Goal: Task Accomplishment & Management: Complete application form

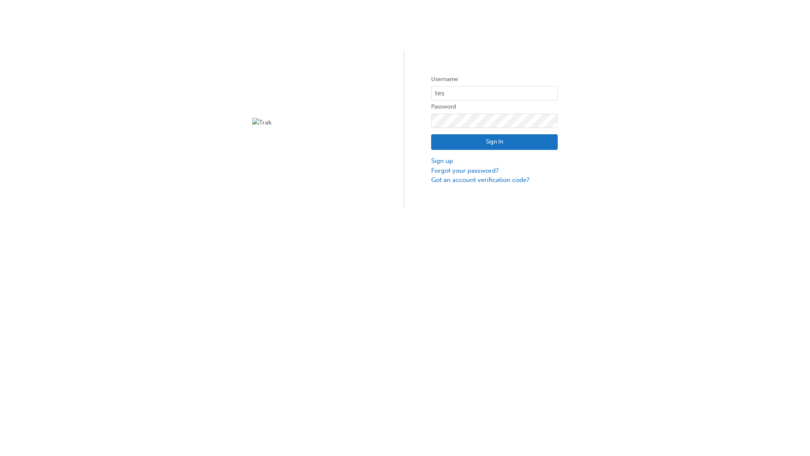
type input "test.e2e.user31"
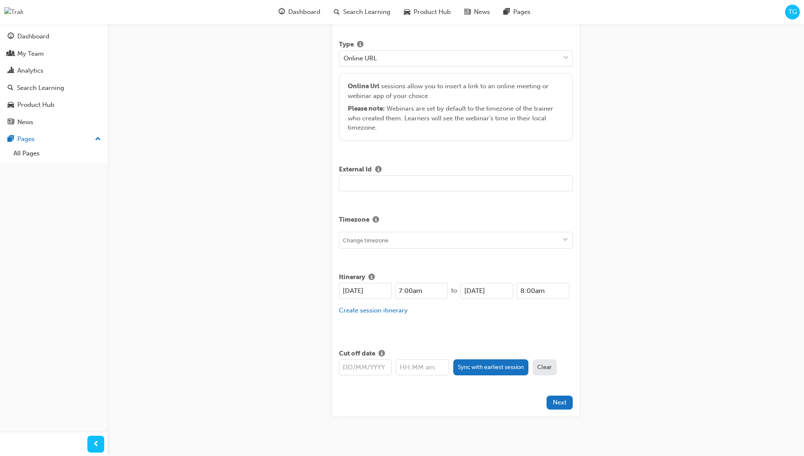
type input "Title for testing purposes"
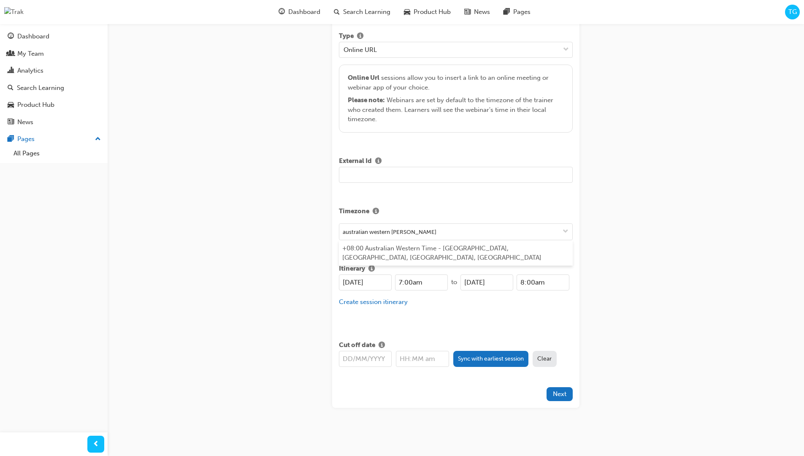
type input "australian western time"
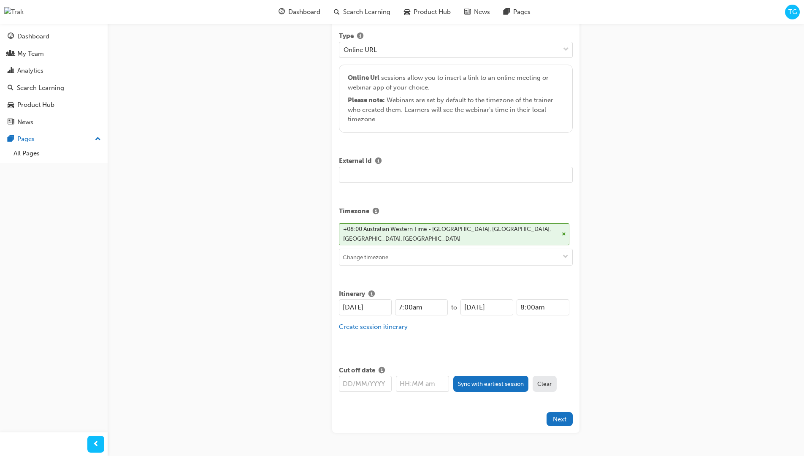
type input "23/09/2025"
type input "7:00am"
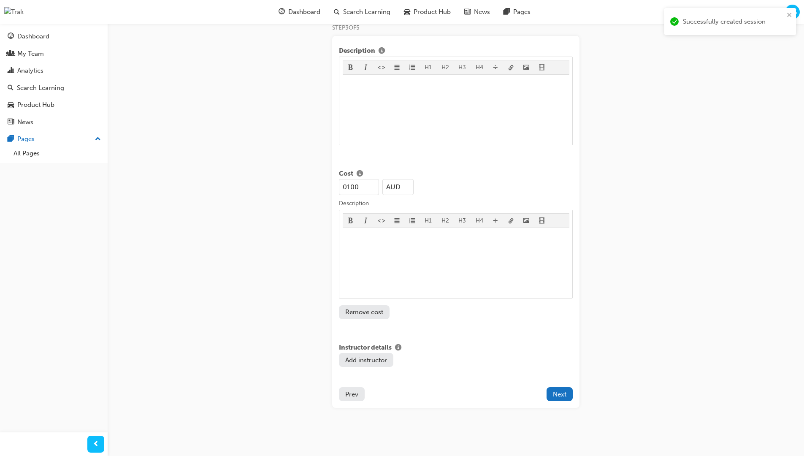
type input "100"
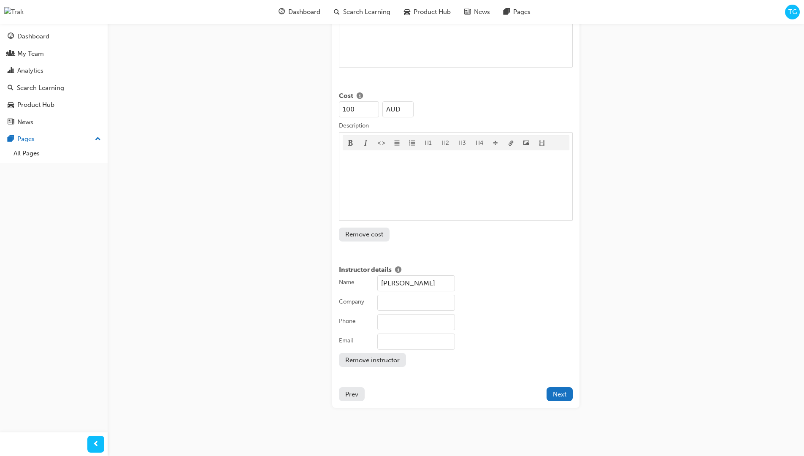
type input "John Doe"
type input "Test corporation"
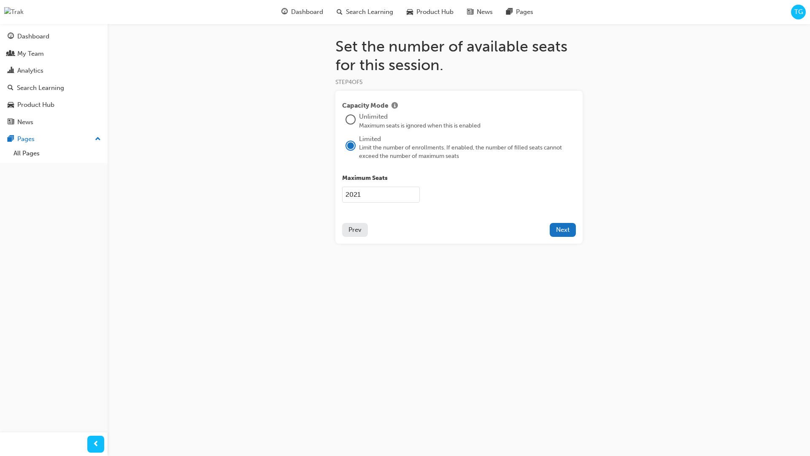
type input "2021"
